Goal: Register for event/course

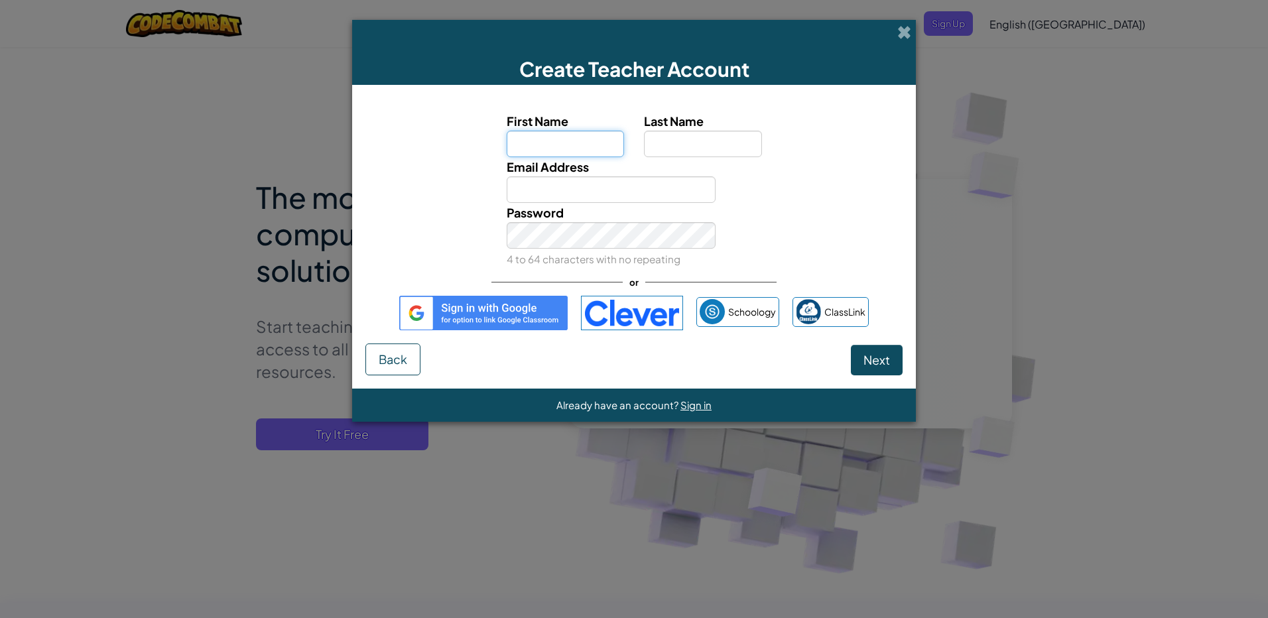
click at [535, 141] on input "First Name" at bounding box center [566, 144] width 118 height 27
type input "ZYCON"
type input "[EMAIL_ADDRESS][DOMAIN_NAME]"
drag, startPoint x: 577, startPoint y: 249, endPoint x: 529, endPoint y: 267, distance: 51.6
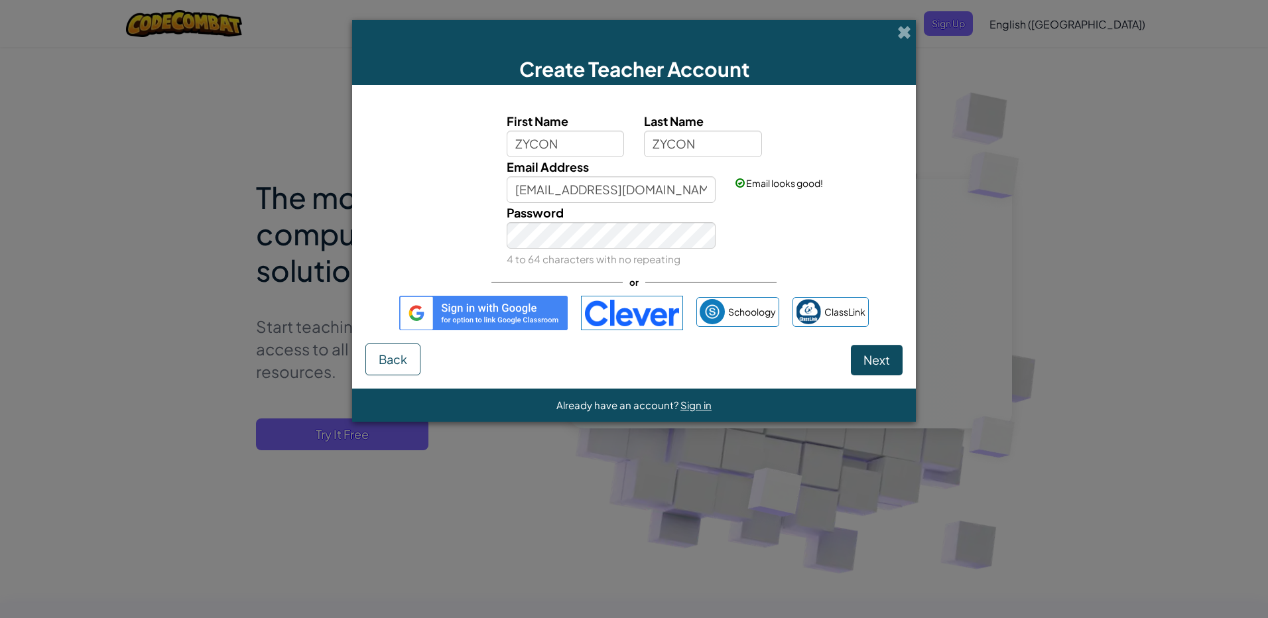
click at [529, 267] on div "Password 4 to 64 characters with no repeating" at bounding box center [611, 236] width 229 height 66
click at [876, 355] on span "Next" at bounding box center [876, 359] width 27 height 15
select select "[GEOGRAPHIC_DATA]"
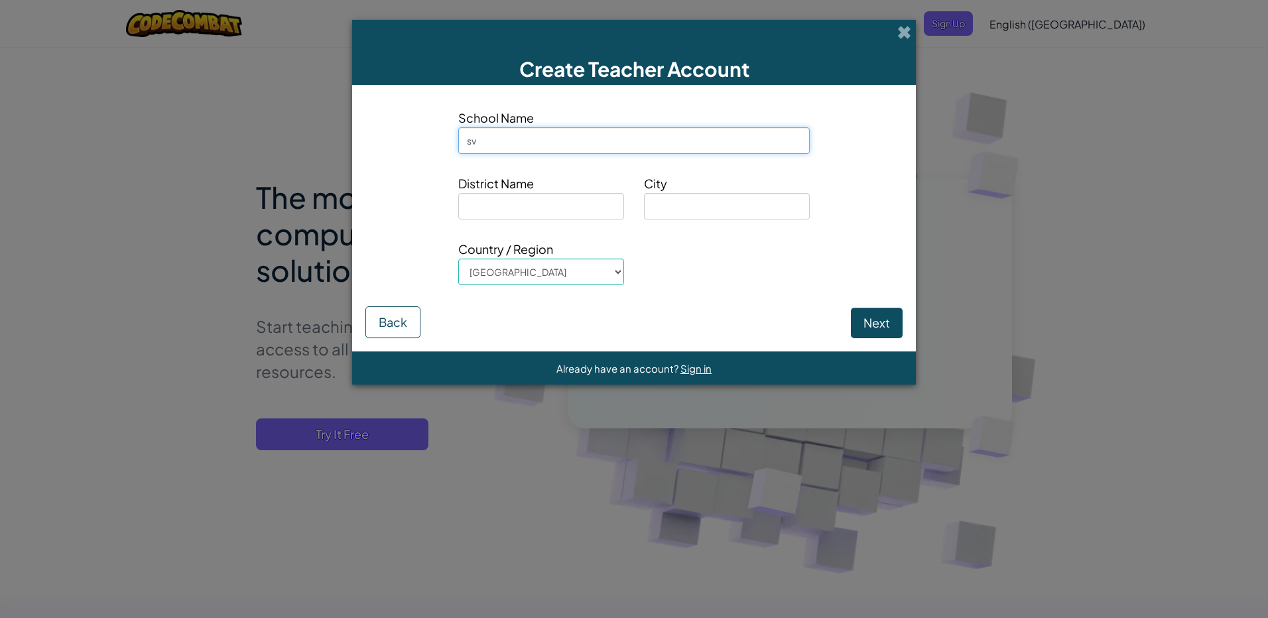
type input "s"
type input "m"
type input "instruments"
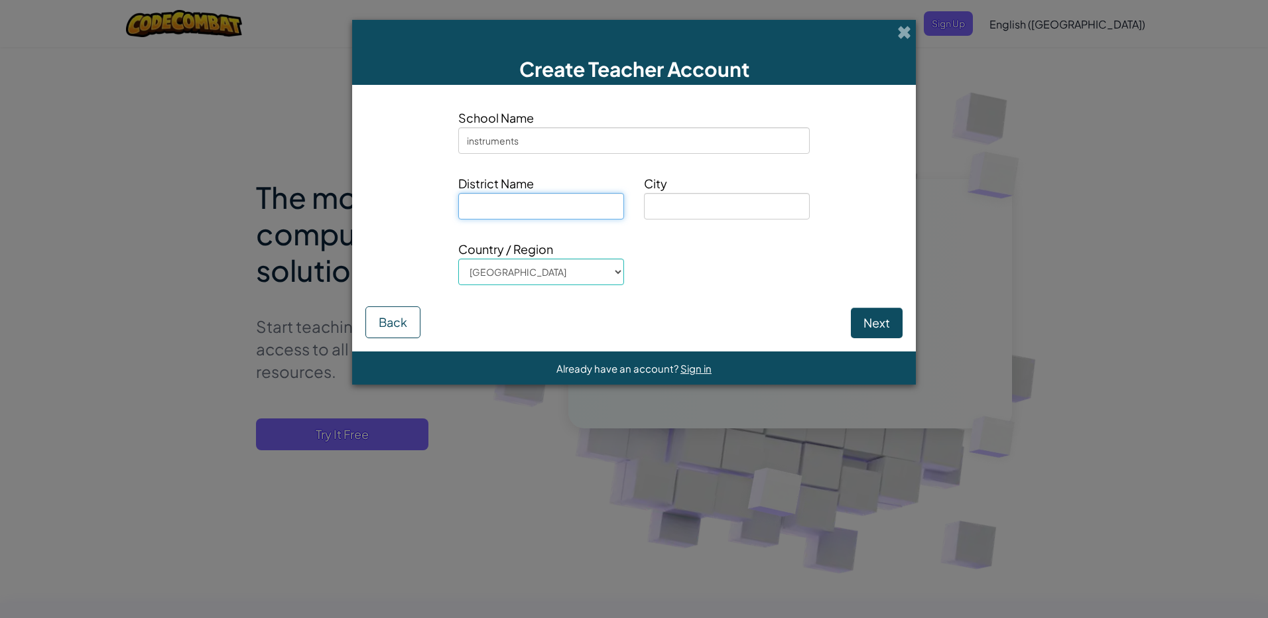
click at [581, 205] on input at bounding box center [541, 206] width 166 height 27
type input "vukasin"
click at [684, 210] on input at bounding box center [727, 206] width 166 height 27
type input "Kikinda"
click at [882, 318] on button "Next" at bounding box center [877, 323] width 52 height 30
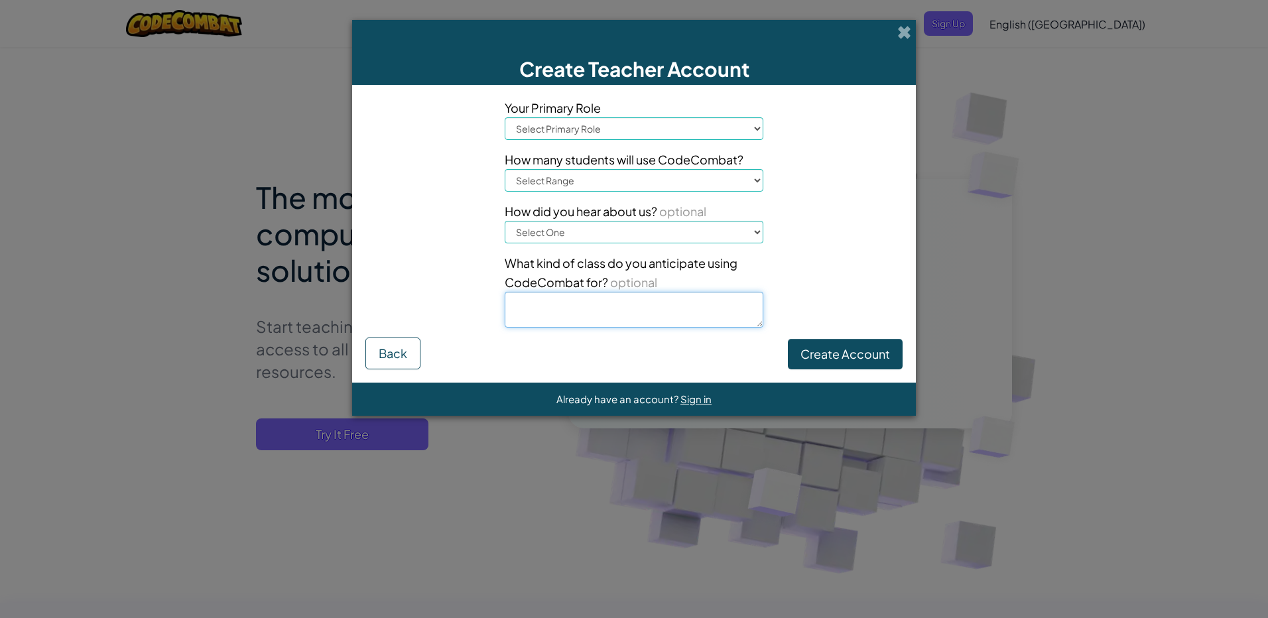
click at [652, 308] on textarea at bounding box center [634, 310] width 259 height 36
type textarea "l"
type textarea "create"
click at [864, 356] on button "Create Account" at bounding box center [845, 354] width 115 height 30
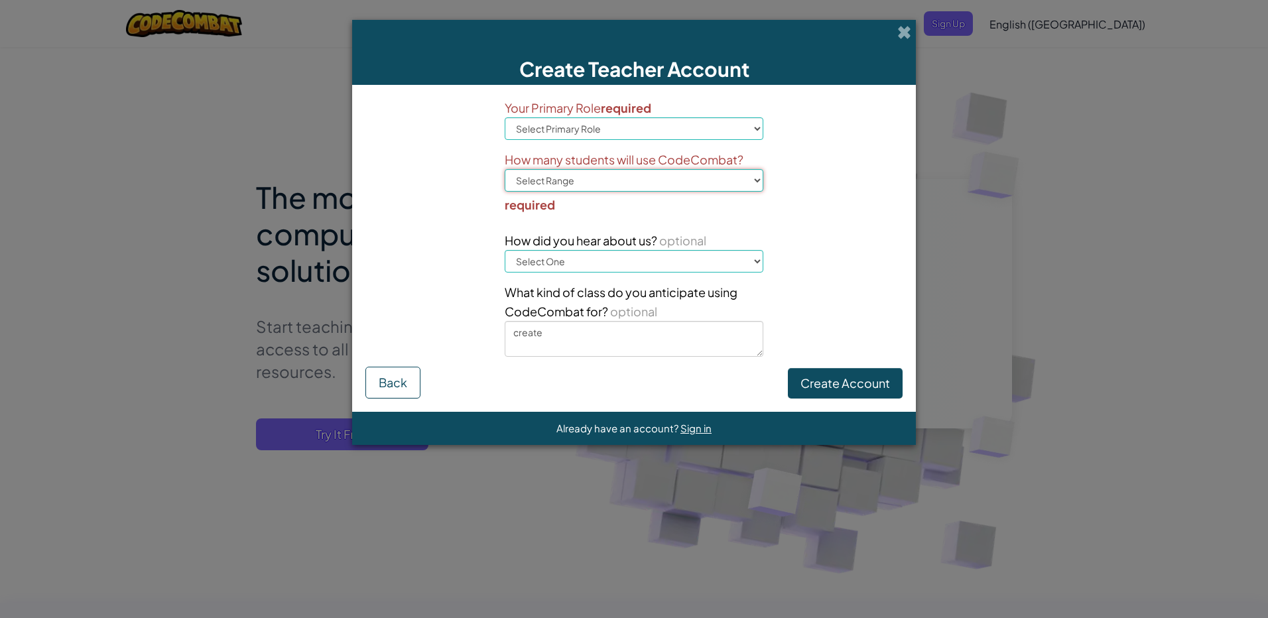
click at [748, 181] on select "Select Range 1-10 11-50 [PHONE_NUMBER] [PHONE_NUMBER] 1000+" at bounding box center [634, 180] width 259 height 23
select select "1-10"
click at [505, 169] on select "Select Range 1-10 11-50 [PHONE_NUMBER] [PHONE_NUMBER] 1000+" at bounding box center [634, 180] width 259 height 23
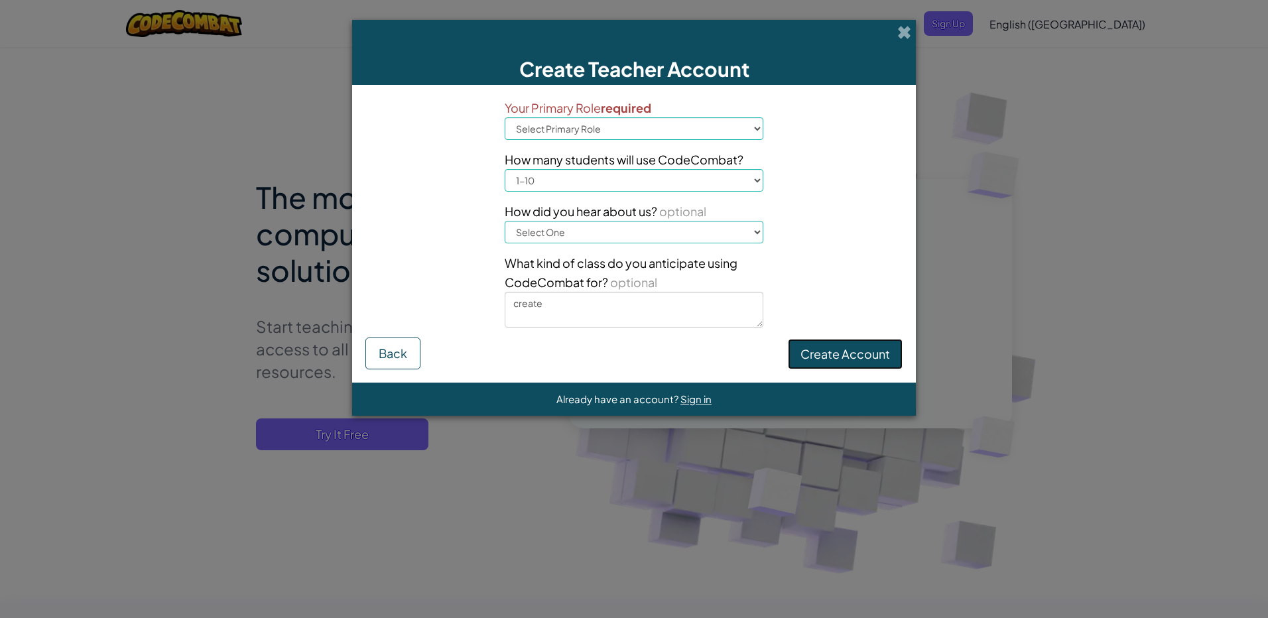
click at [816, 347] on button "Create Account" at bounding box center [845, 354] width 115 height 30
click at [908, 29] on span at bounding box center [904, 32] width 14 height 14
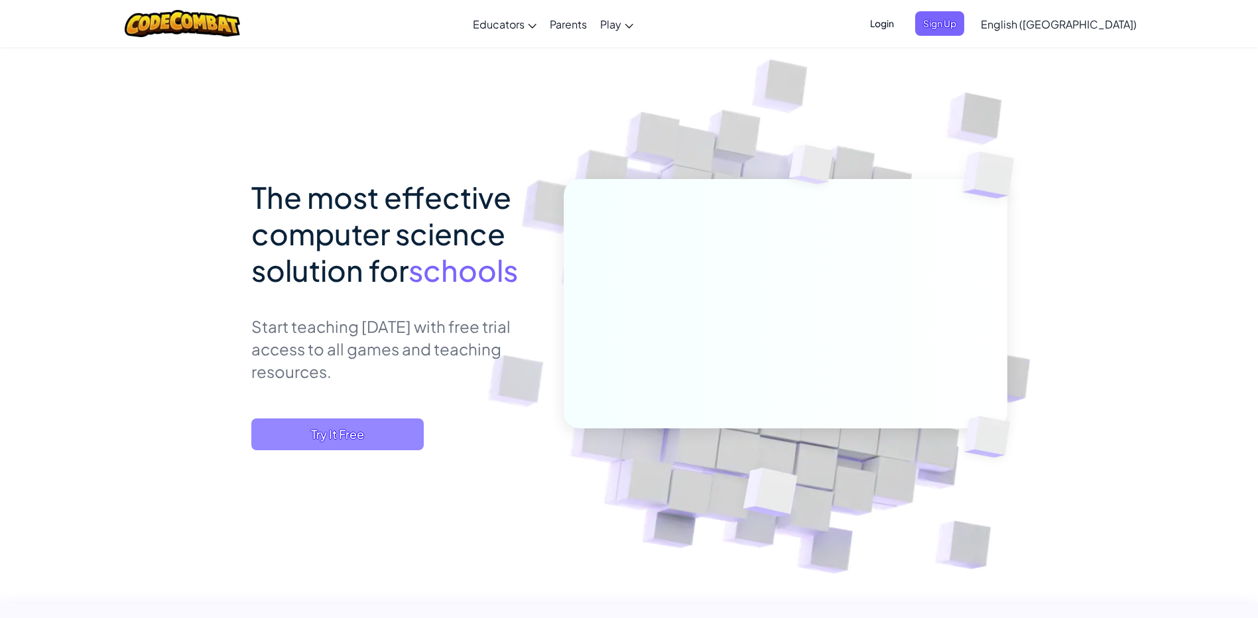
click at [378, 428] on span "Try It Free" at bounding box center [337, 434] width 172 height 32
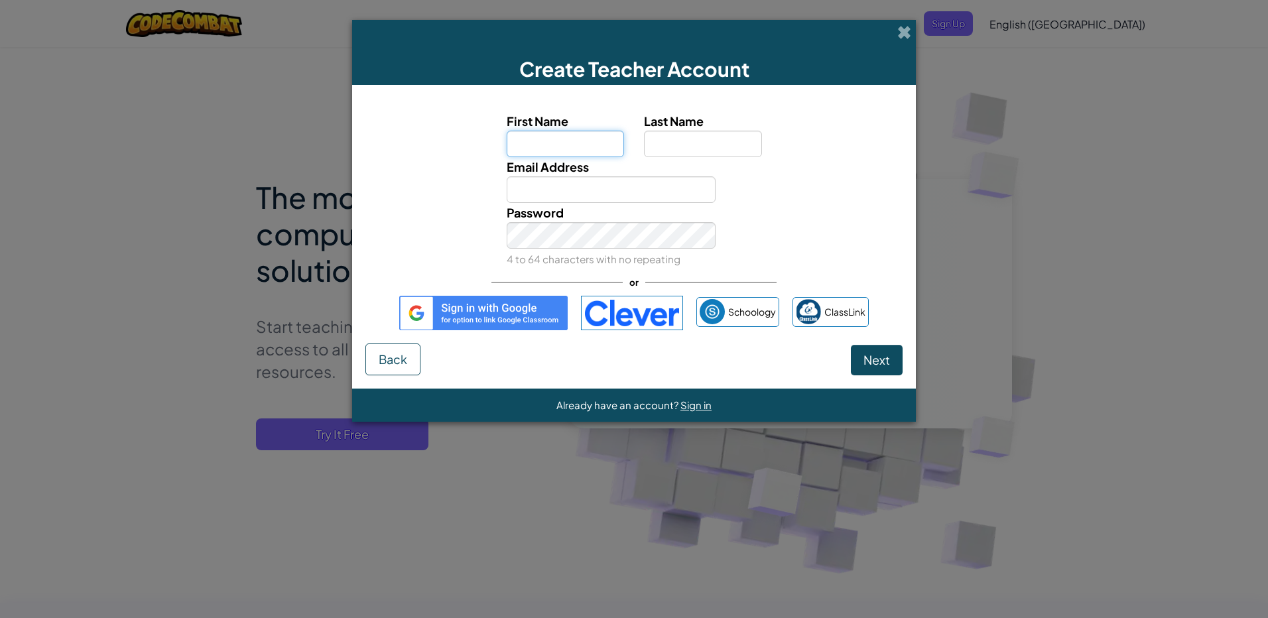
click at [577, 151] on input "First Name" at bounding box center [566, 144] width 118 height 27
type input "ZYCON"
type input "[EMAIL_ADDRESS][DOMAIN_NAME]"
click at [872, 361] on span "Next" at bounding box center [876, 359] width 27 height 15
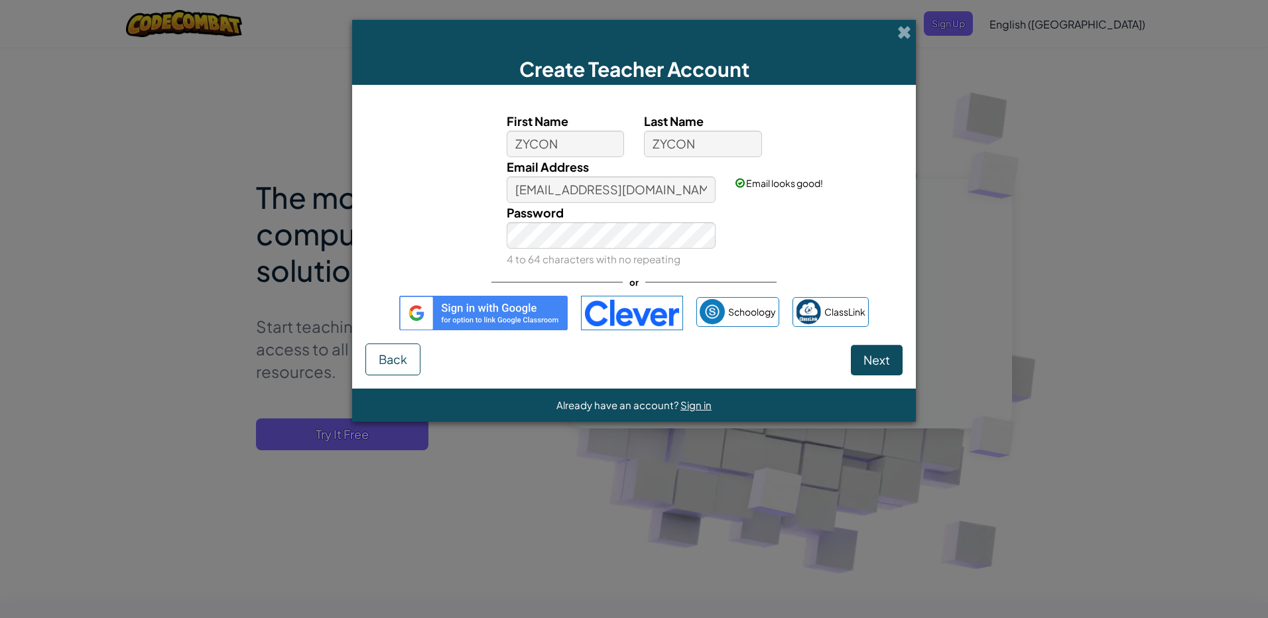
select select "[GEOGRAPHIC_DATA]"
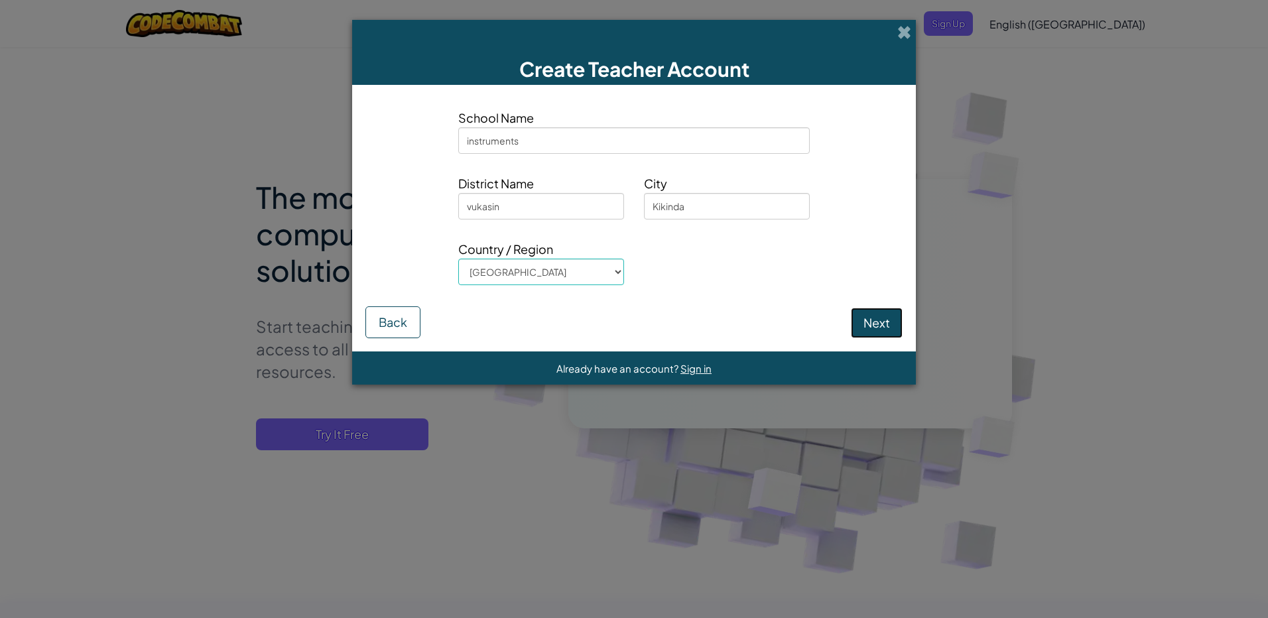
click at [887, 327] on button "Next" at bounding box center [877, 323] width 52 height 30
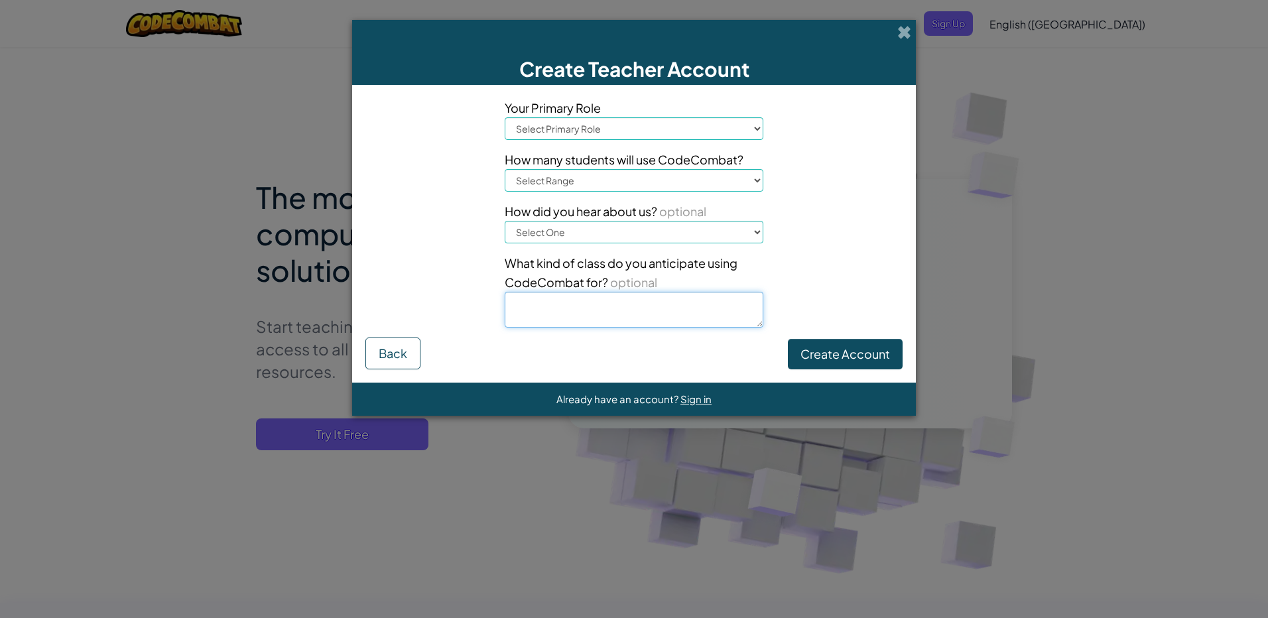
click at [615, 308] on textarea at bounding box center [634, 310] width 259 height 36
type textarea "teach"
click at [873, 359] on button "Create Account" at bounding box center [845, 354] width 115 height 30
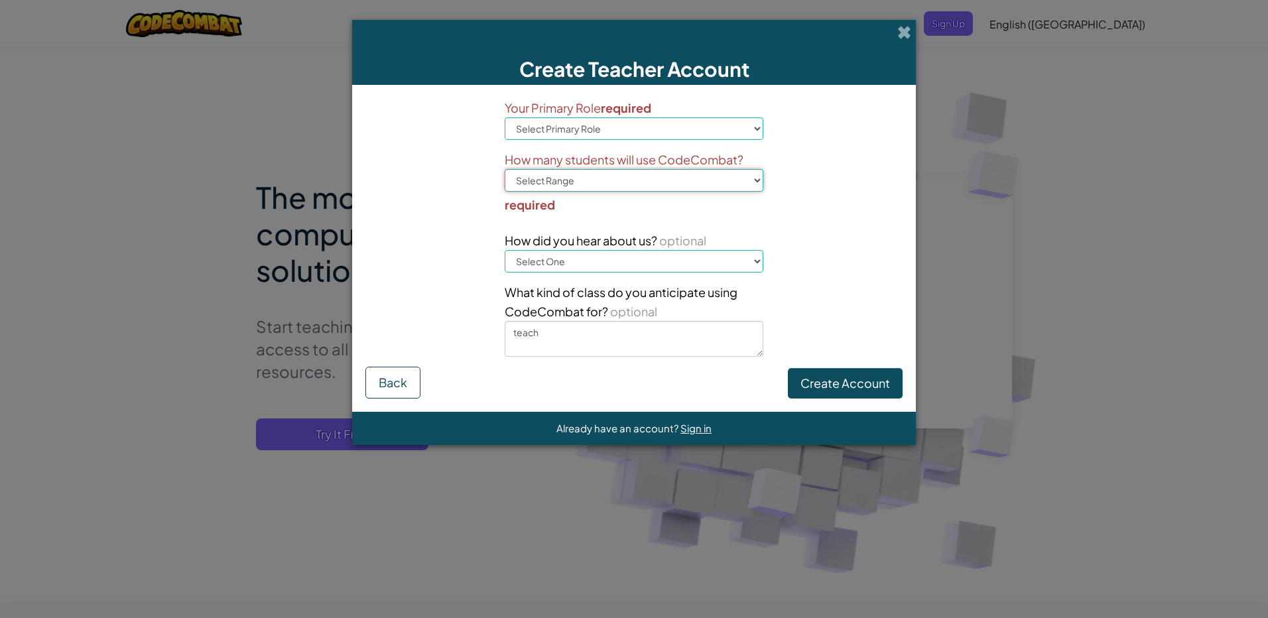
click at [723, 179] on select "Select Range 1-10 11-50 [PHONE_NUMBER] [PHONE_NUMBER] 1000+" at bounding box center [634, 180] width 259 height 23
select select "1000+"
click at [505, 169] on select "Select Range 1-10 11-50 [PHONE_NUMBER] [PHONE_NUMBER] 1000+" at bounding box center [634, 180] width 259 height 23
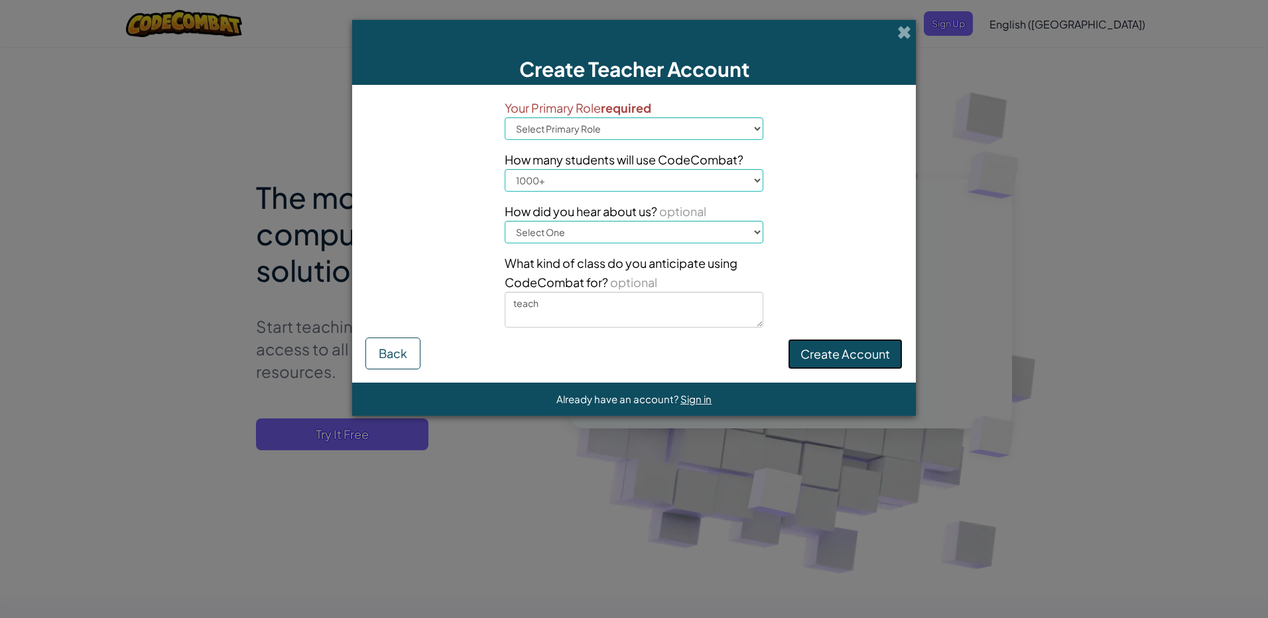
click at [821, 361] on button "Create Account" at bounding box center [845, 354] width 115 height 30
click at [814, 361] on button "Create Account" at bounding box center [845, 354] width 115 height 30
click at [813, 355] on button "Create Account" at bounding box center [845, 354] width 115 height 30
click at [837, 353] on button "Create Account" at bounding box center [845, 354] width 115 height 30
click at [835, 369] on button "Create Account" at bounding box center [845, 354] width 115 height 30
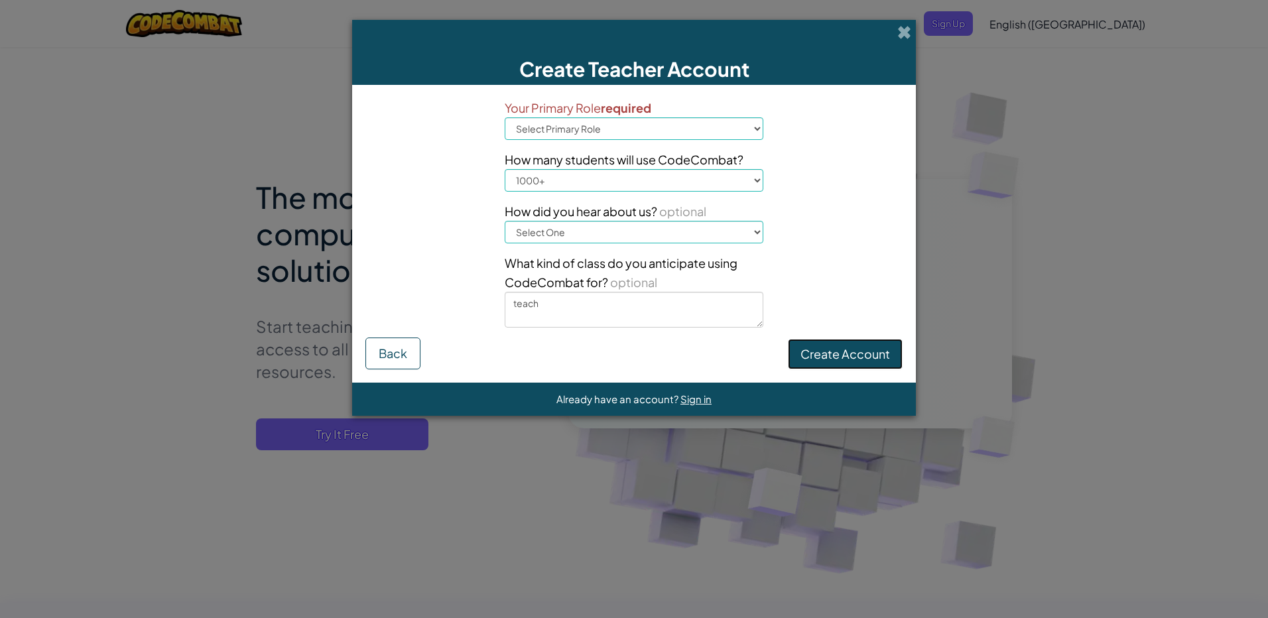
click at [808, 345] on button "Create Account" at bounding box center [845, 354] width 115 height 30
click at [642, 126] on select "Select Primary Role Principal Parent Technology coordinator Teacher Curriculum …" at bounding box center [634, 128] width 259 height 23
select select "Superintendent"
click at [505, 117] on select "Select Primary Role Principal Parent Technology coordinator Teacher Curriculum …" at bounding box center [634, 128] width 259 height 23
click at [817, 357] on button "Create Account" at bounding box center [845, 354] width 115 height 30
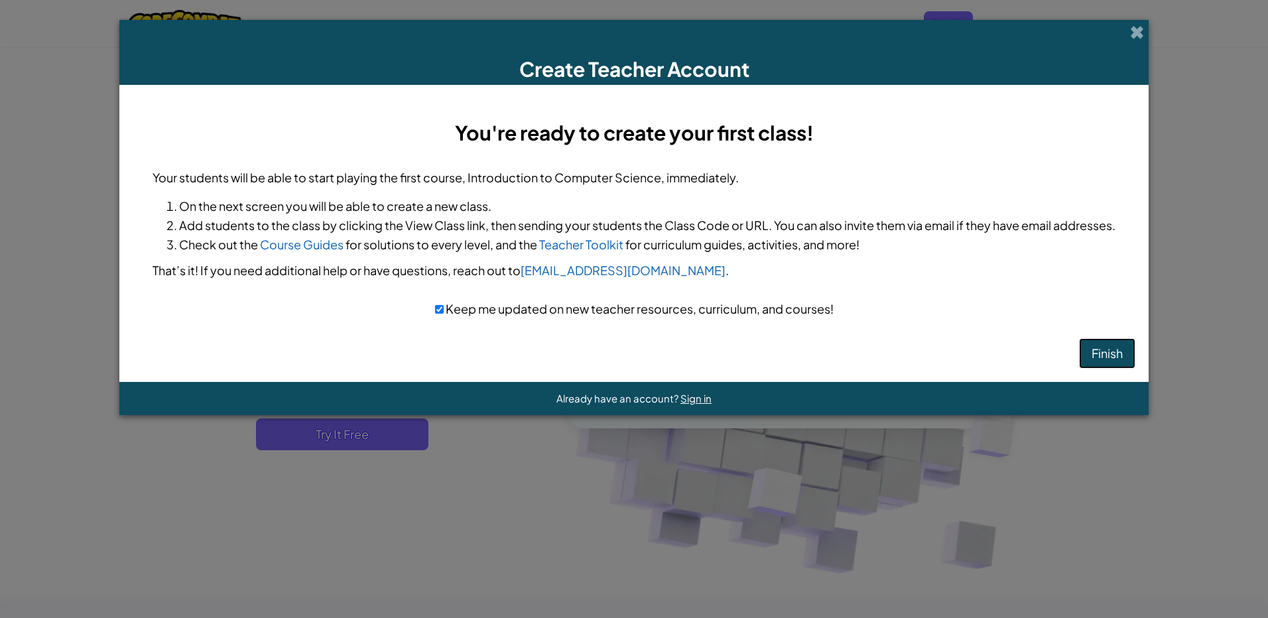
click at [1101, 347] on button "Finish" at bounding box center [1107, 353] width 56 height 30
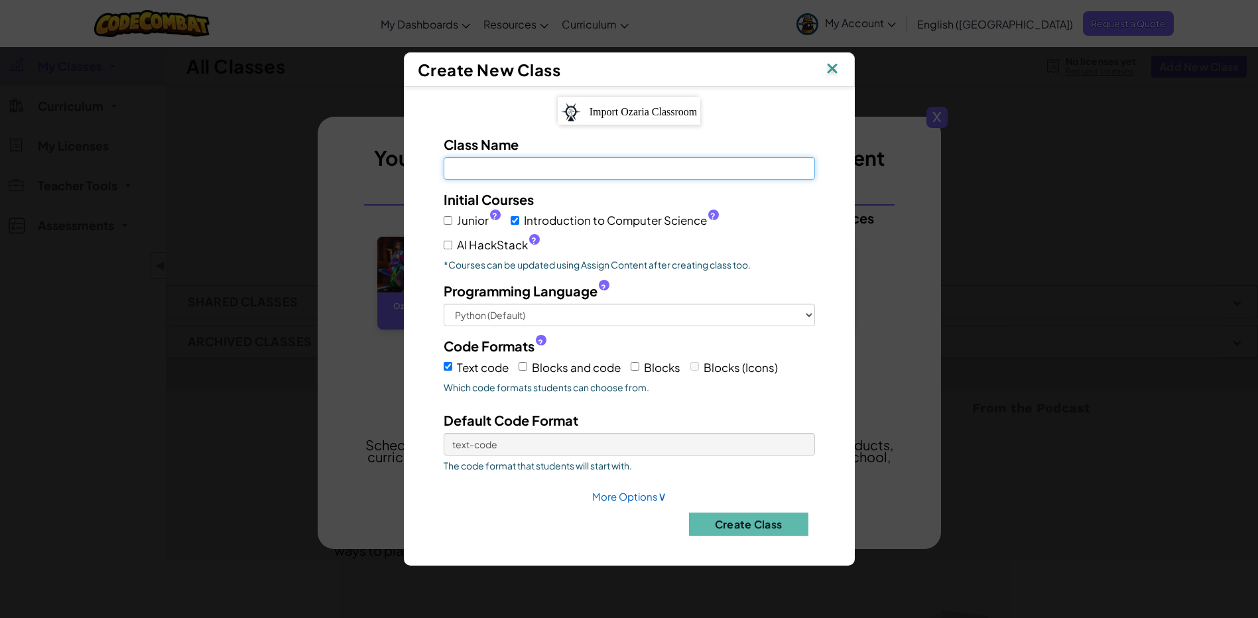
click at [581, 174] on input "Class Name Field is required" at bounding box center [629, 168] width 371 height 23
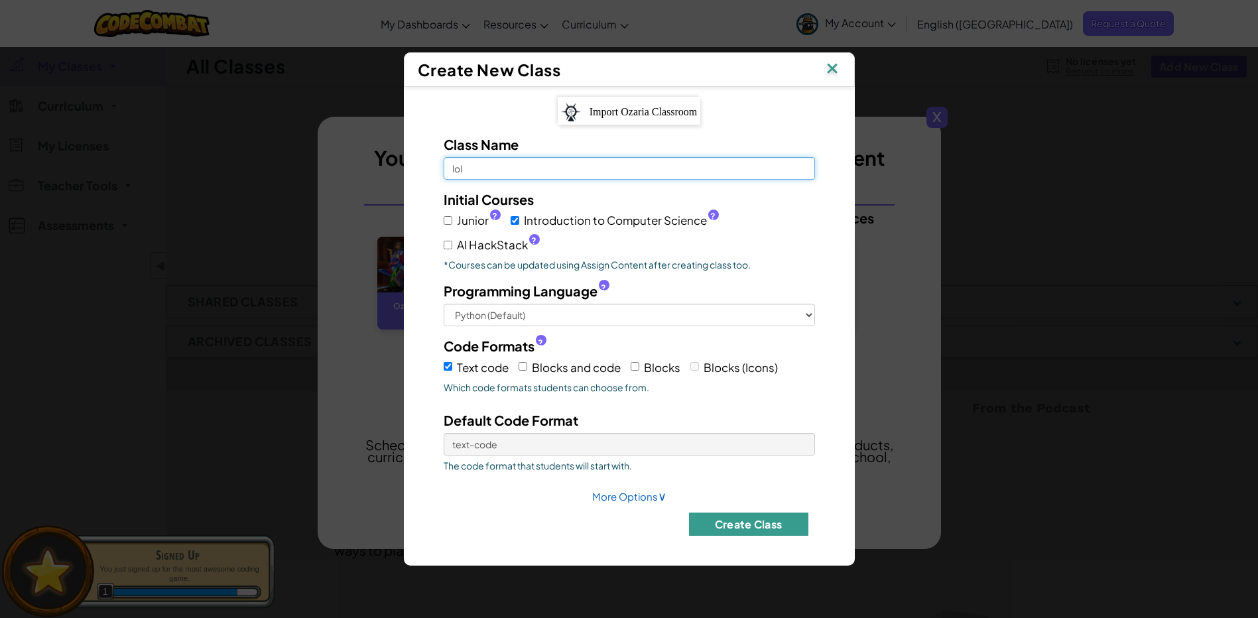
type input "lol"
click at [742, 513] on button "Create Class" at bounding box center [748, 524] width 119 height 23
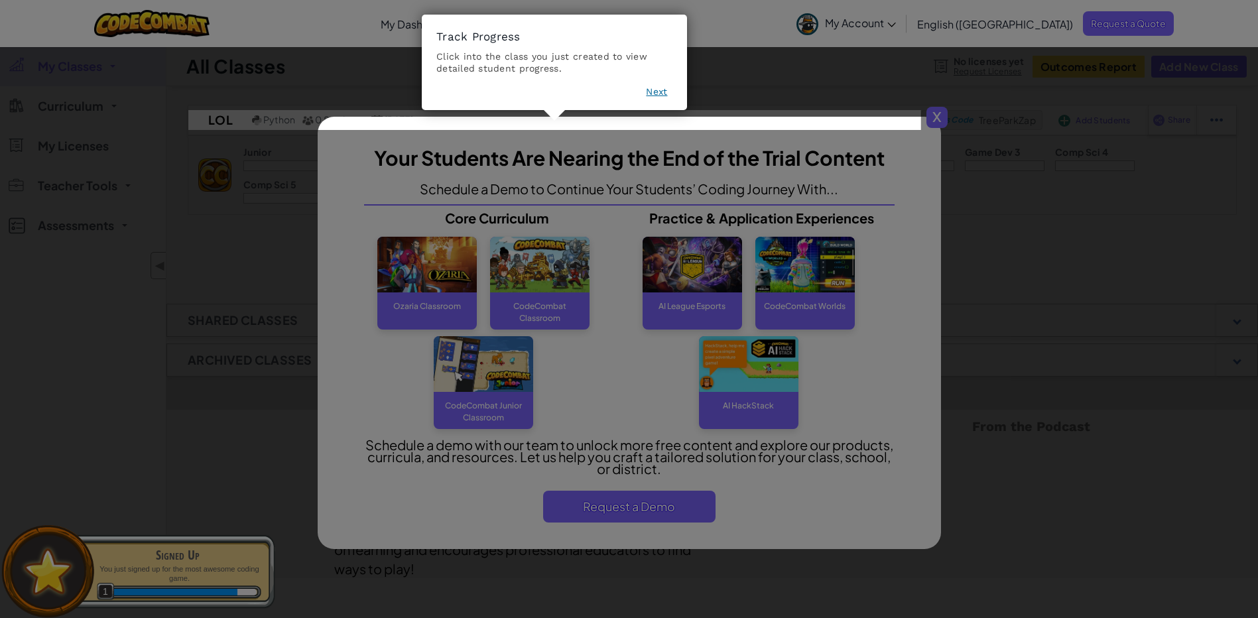
click at [652, 94] on button "Next" at bounding box center [656, 91] width 21 height 13
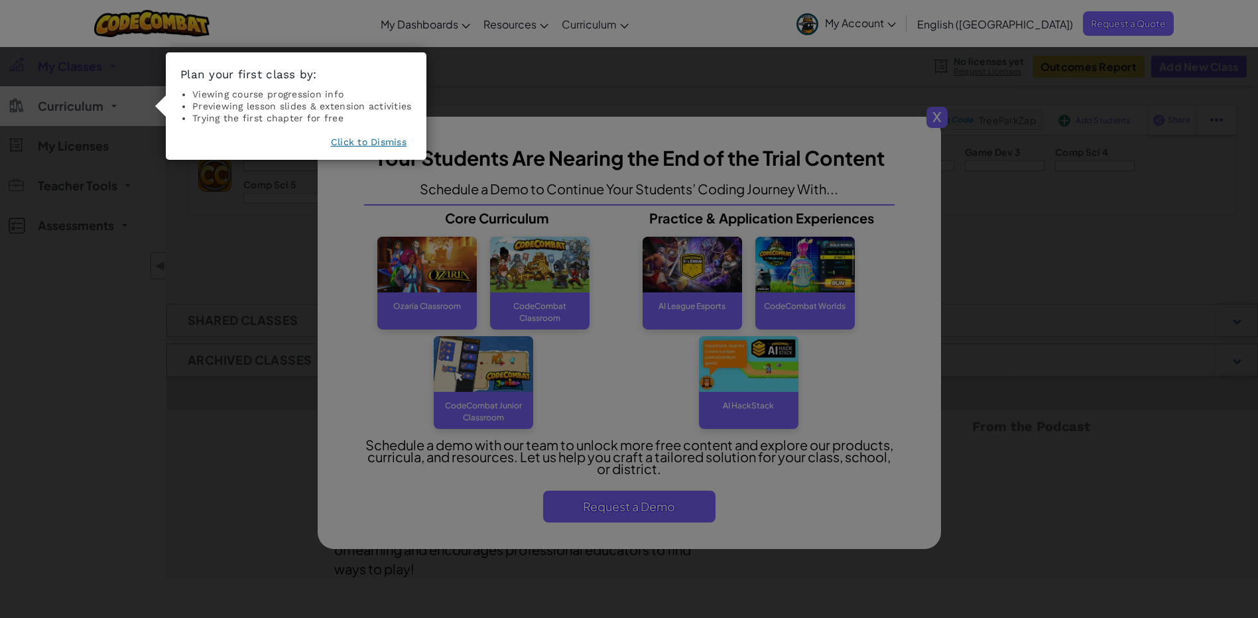
click at [375, 141] on button "Click to Dismiss" at bounding box center [369, 141] width 76 height 13
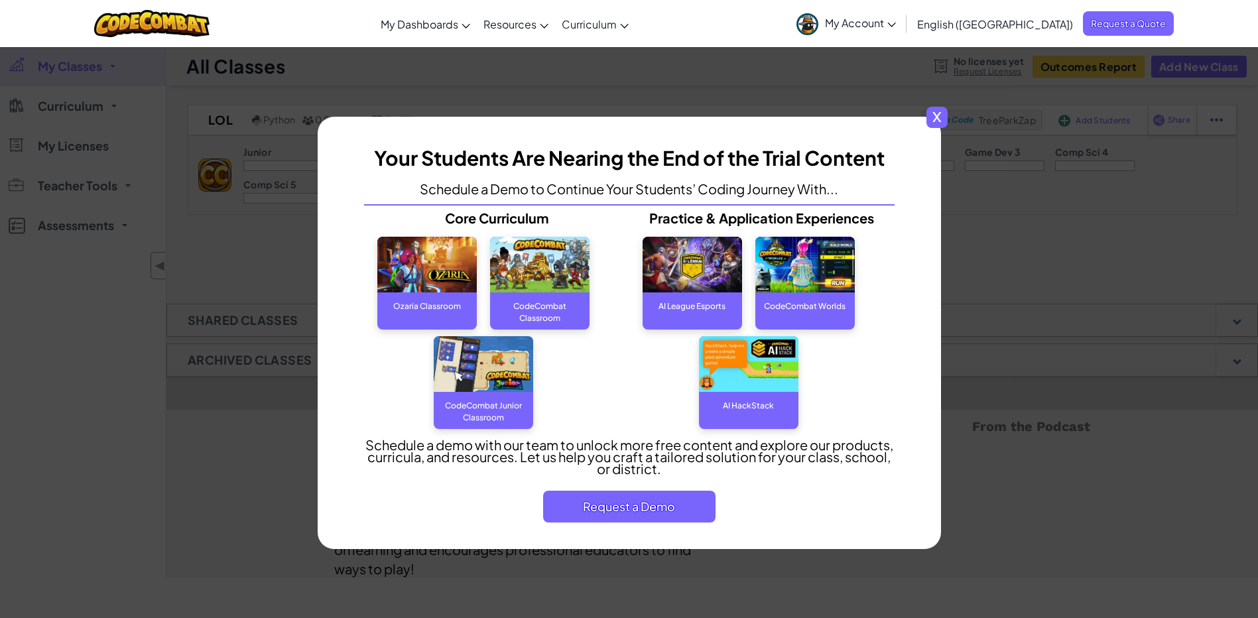
click at [745, 373] on img at bounding box center [748, 364] width 99 height 56
click at [741, 379] on img at bounding box center [748, 364] width 99 height 56
click at [646, 504] on span "Request a Demo" at bounding box center [629, 507] width 172 height 32
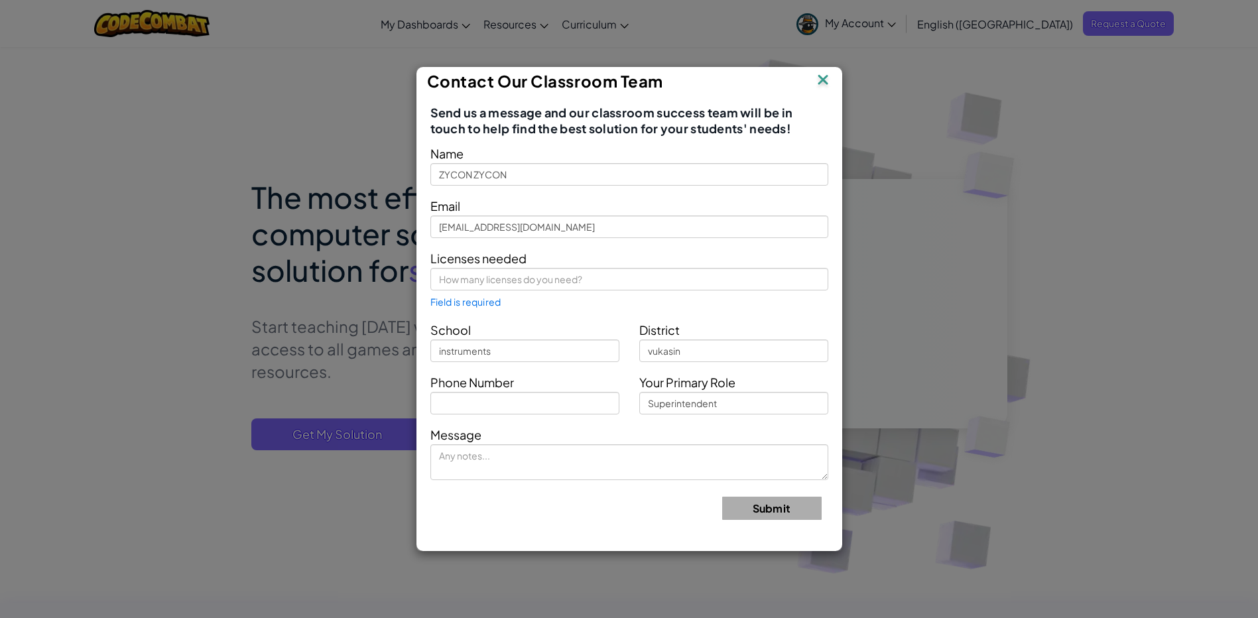
click at [824, 84] on img at bounding box center [822, 81] width 17 height 20
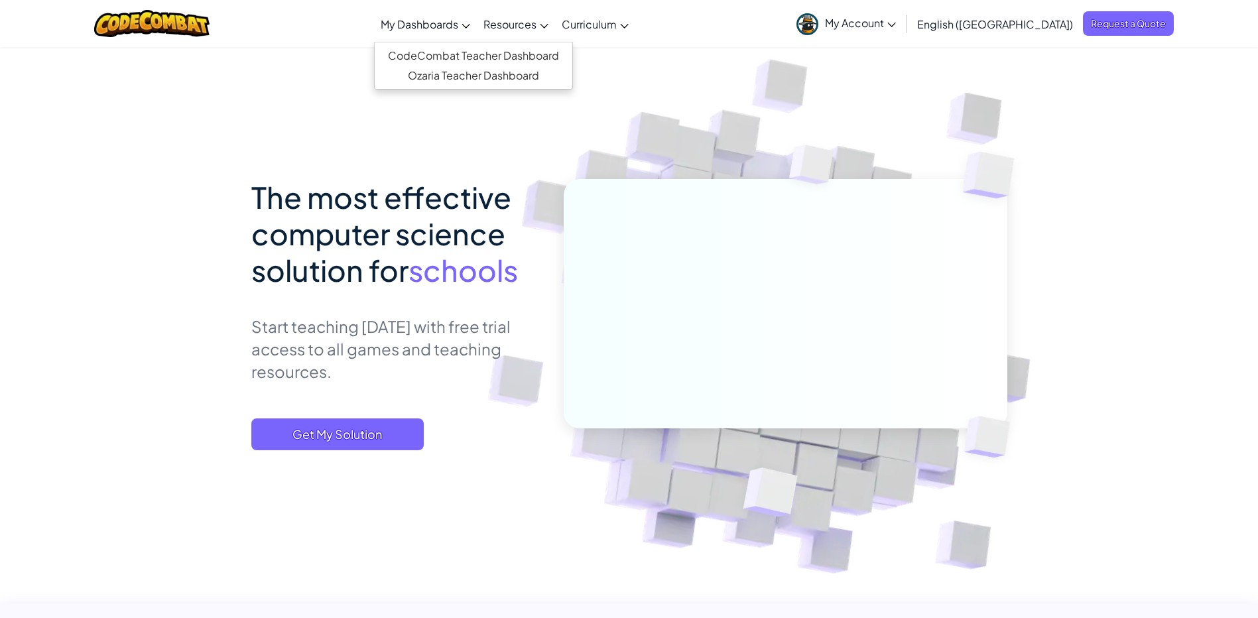
click at [458, 22] on span "My Dashboards" at bounding box center [420, 24] width 78 height 14
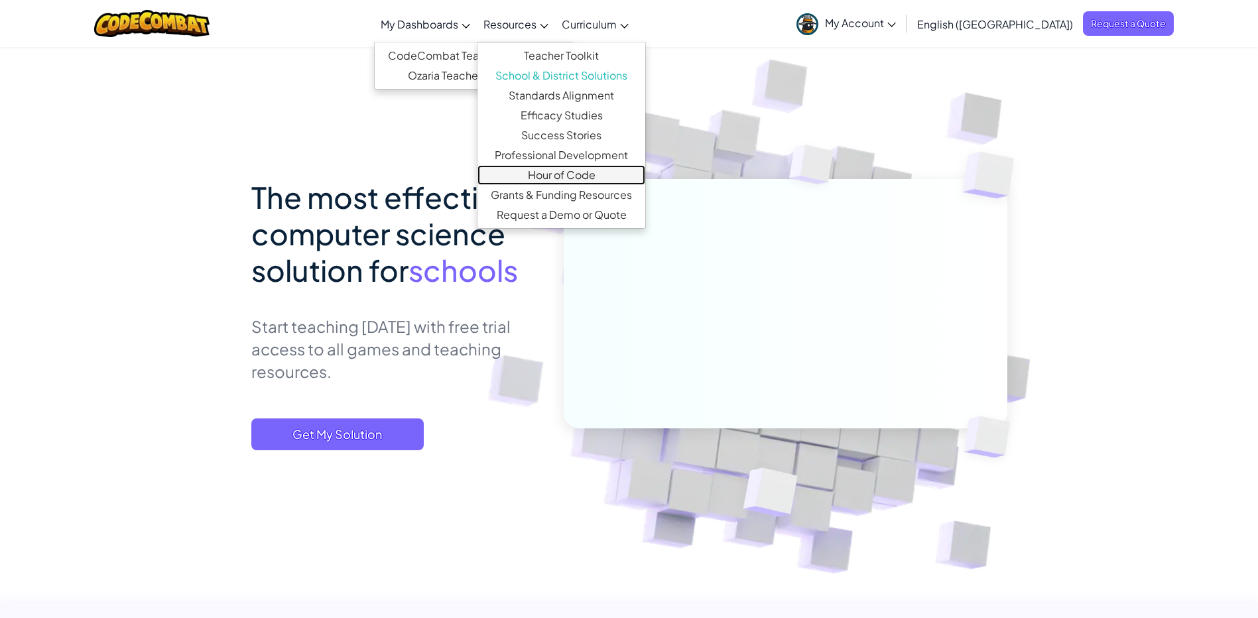
click at [593, 181] on link "Hour of Code" at bounding box center [561, 175] width 168 height 20
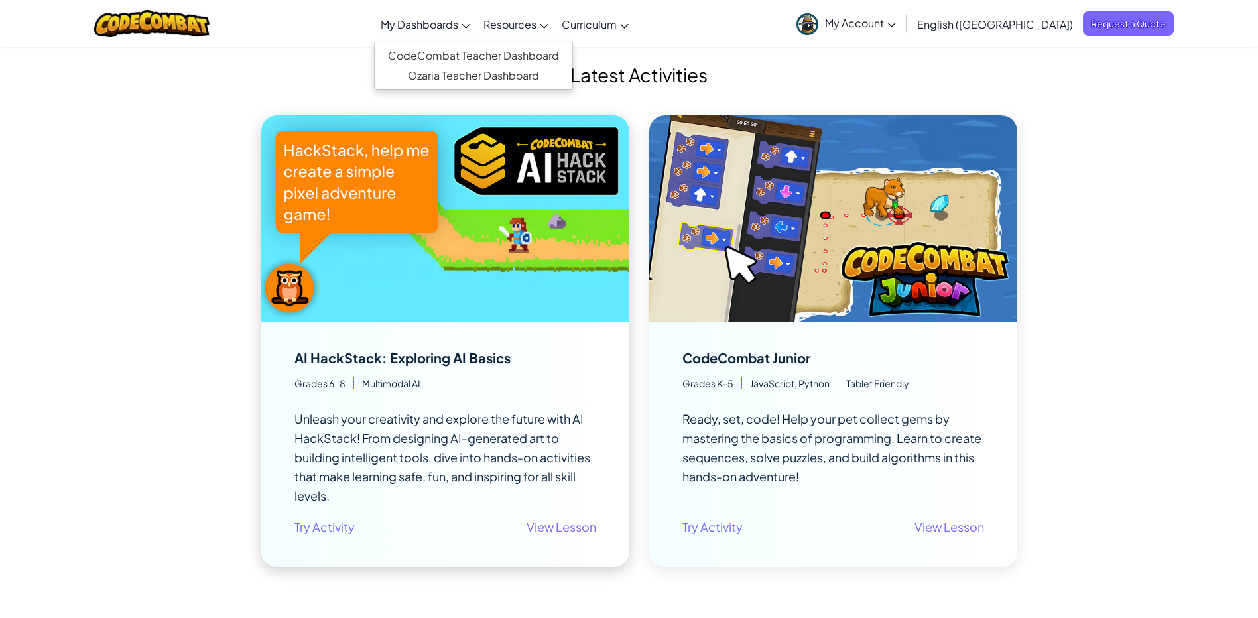
scroll to position [199, 0]
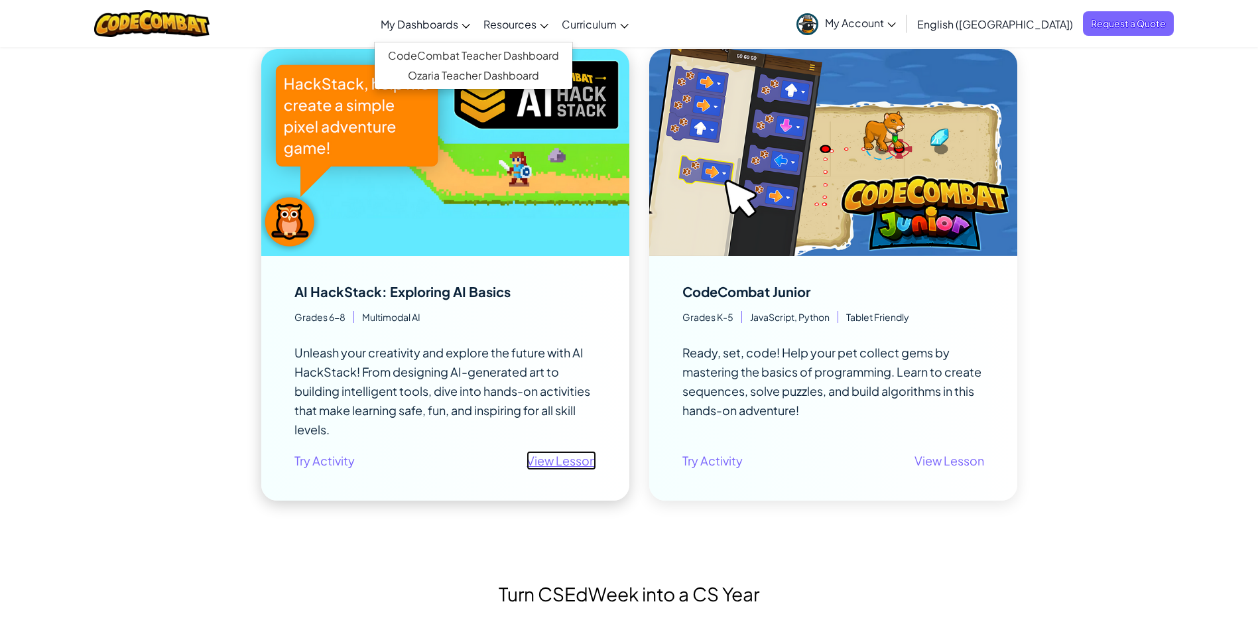
click at [539, 459] on link "View Lesson" at bounding box center [561, 460] width 70 height 19
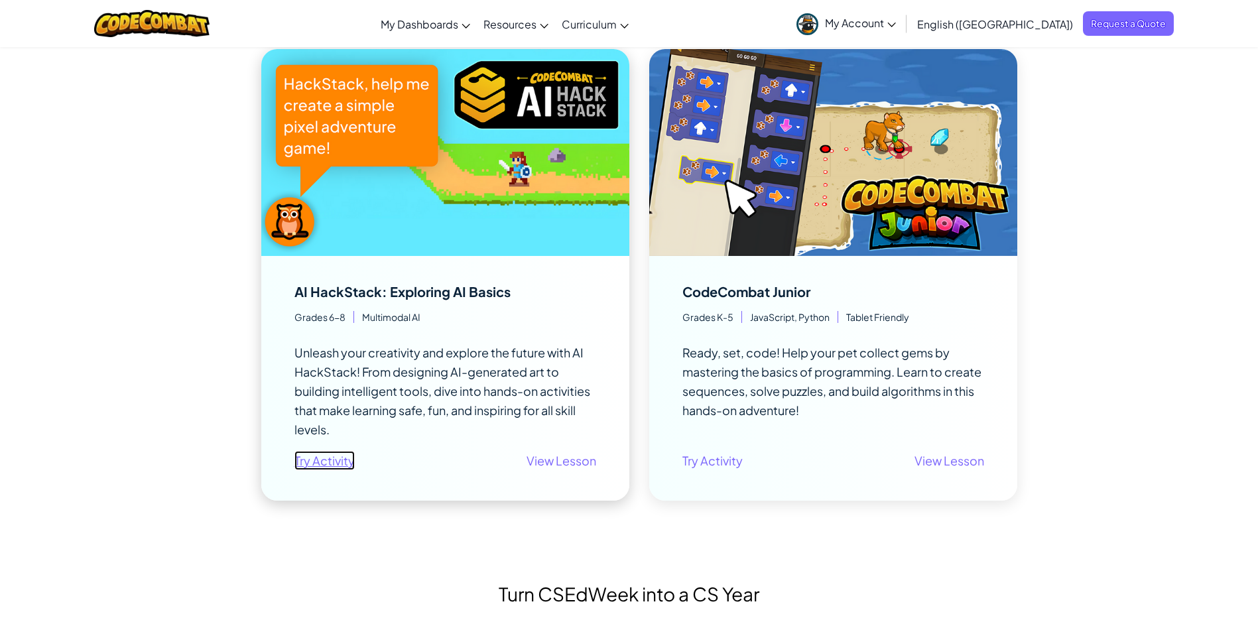
click at [316, 459] on link "Try Activity" at bounding box center [324, 460] width 60 height 19
click at [324, 459] on link "Try Activity" at bounding box center [324, 460] width 60 height 19
click at [955, 468] on link "View Lesson" at bounding box center [949, 460] width 70 height 19
click at [722, 466] on link "Try Activity" at bounding box center [712, 460] width 60 height 19
click at [322, 452] on link "Try Activity" at bounding box center [324, 460] width 60 height 19
